Goal: Information Seeking & Learning: Check status

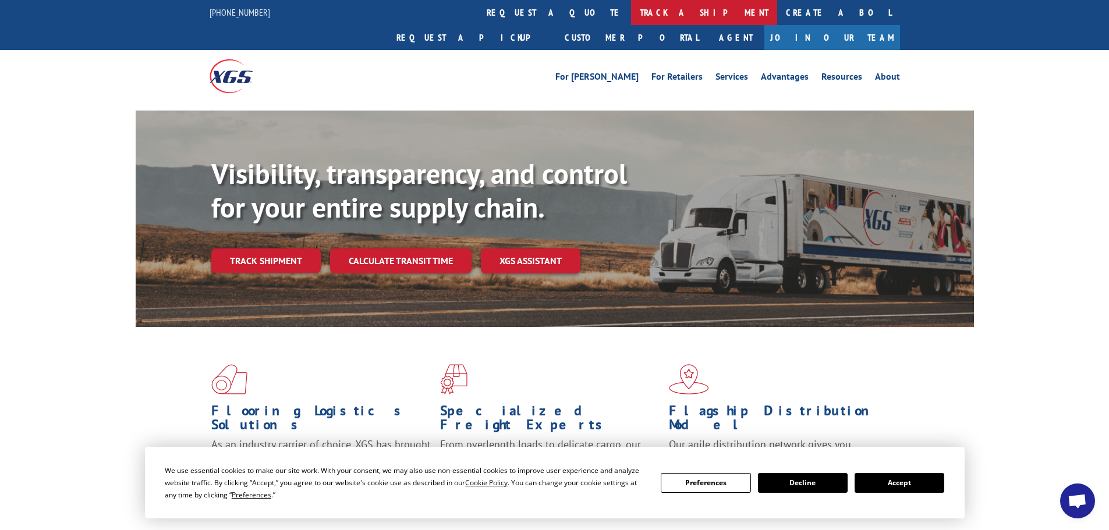
click at [631, 20] on link "track a shipment" at bounding box center [704, 12] width 146 height 25
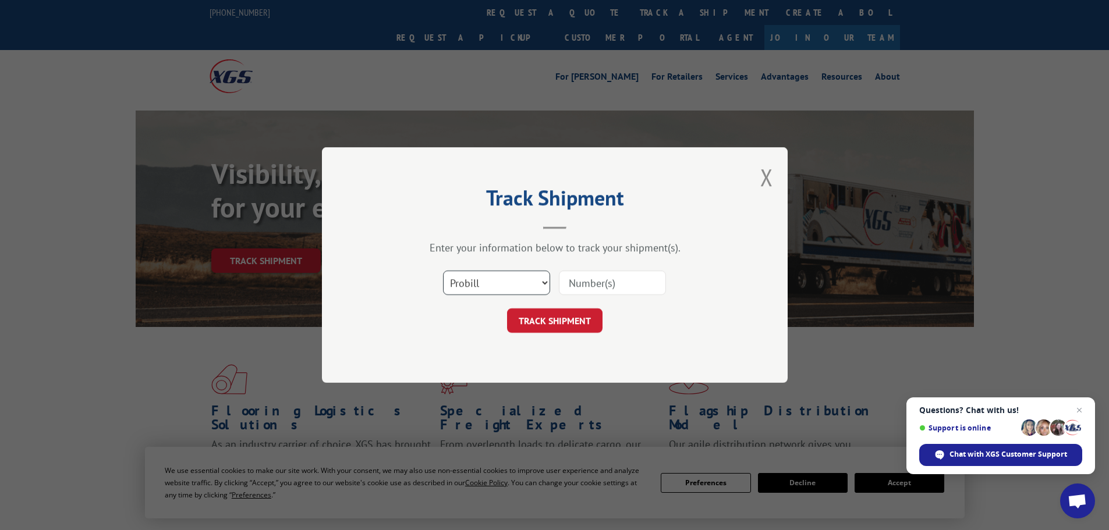
click at [515, 275] on select "Select category... Probill BOL PO" at bounding box center [496, 283] width 107 height 24
select select "bol"
click at [443, 271] on select "Select category... Probill BOL PO" at bounding box center [496, 283] width 107 height 24
click at [629, 283] on input at bounding box center [612, 283] width 107 height 24
type input "5498835"
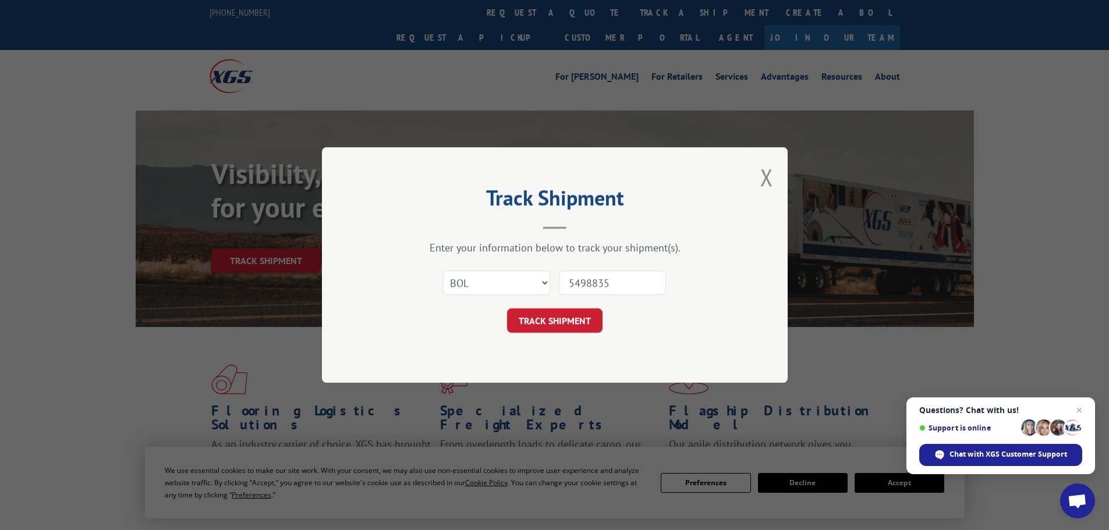
click button "TRACK SHIPMENT" at bounding box center [554, 321] width 95 height 24
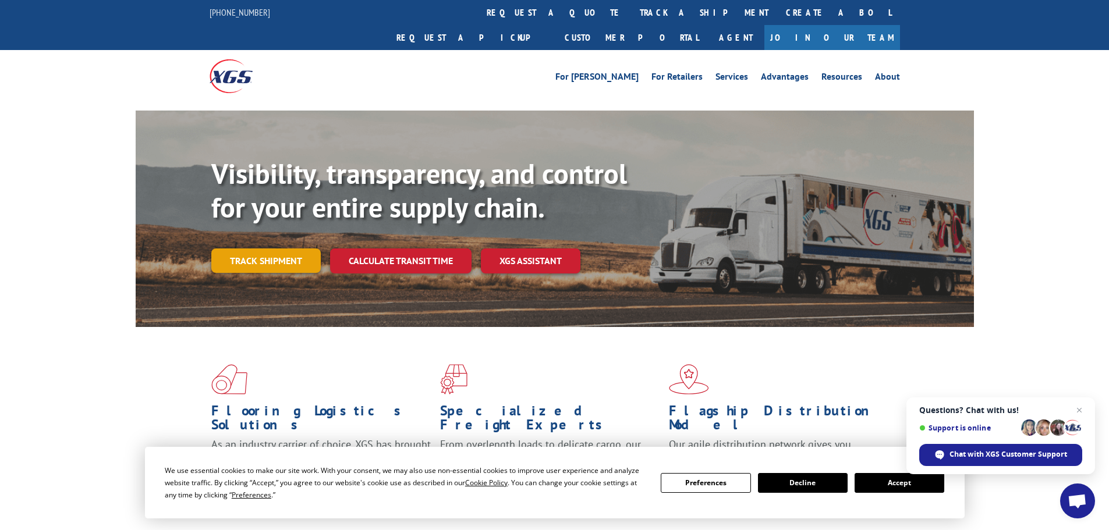
click at [286, 249] on link "Track shipment" at bounding box center [265, 261] width 109 height 24
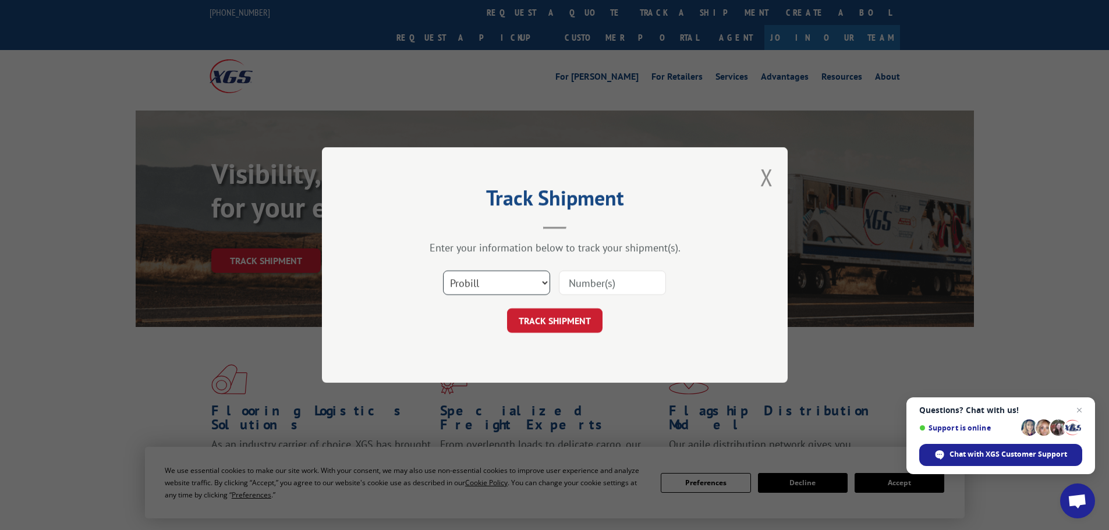
click at [499, 286] on select "Select category... Probill BOL PO" at bounding box center [496, 283] width 107 height 24
select select "bol"
click at [443, 271] on select "Select category... Probill BOL PO" at bounding box center [496, 283] width 107 height 24
click at [617, 285] on input at bounding box center [612, 283] width 107 height 24
type input "5498835"
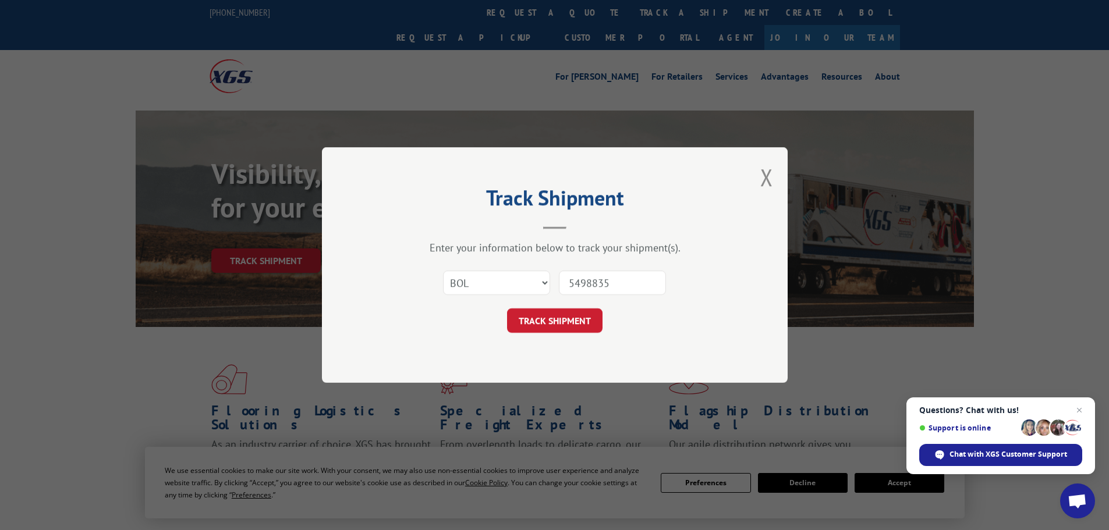
click at [507, 309] on button "TRACK SHIPMENT" at bounding box center [554, 321] width 95 height 24
